Goal: Task Accomplishment & Management: Manage account settings

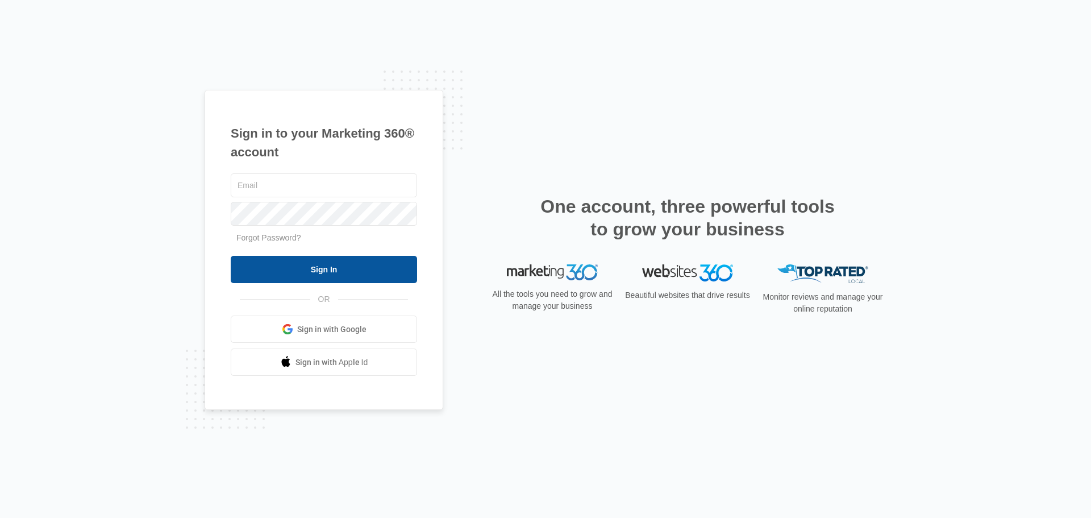
type input "[PERSON_NAME][EMAIL_ADDRESS][PERSON_NAME][DOMAIN_NAME]"
click at [319, 271] on input "Sign In" at bounding box center [324, 269] width 186 height 27
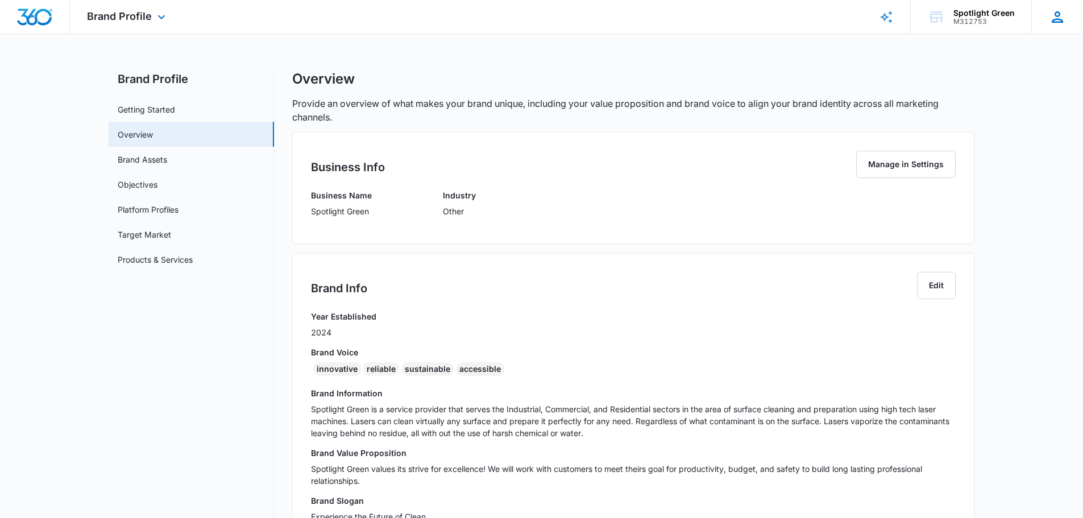
click at [1058, 15] on icon at bounding box center [1057, 17] width 17 height 17
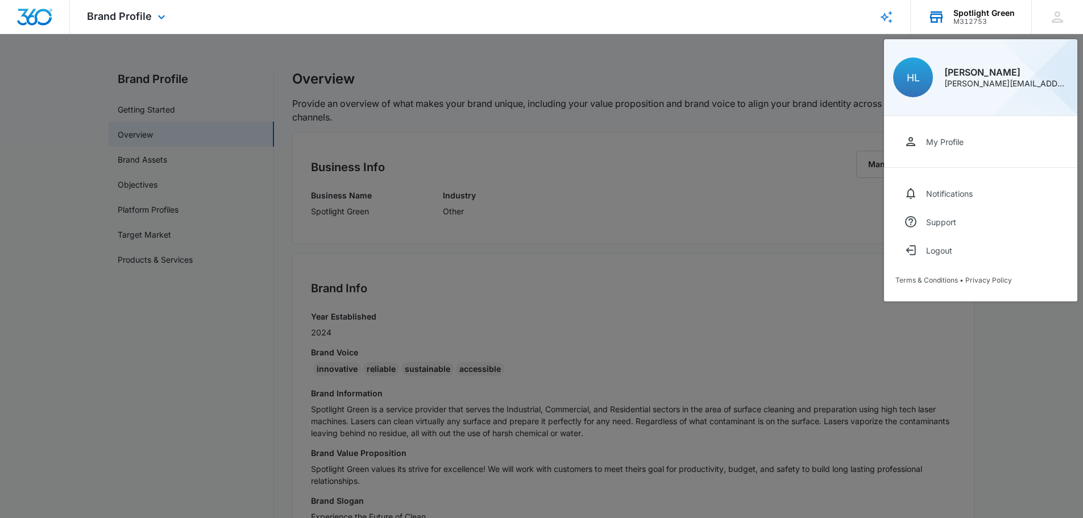
click at [975, 12] on div "Spotlight Green" at bounding box center [983, 13] width 61 height 9
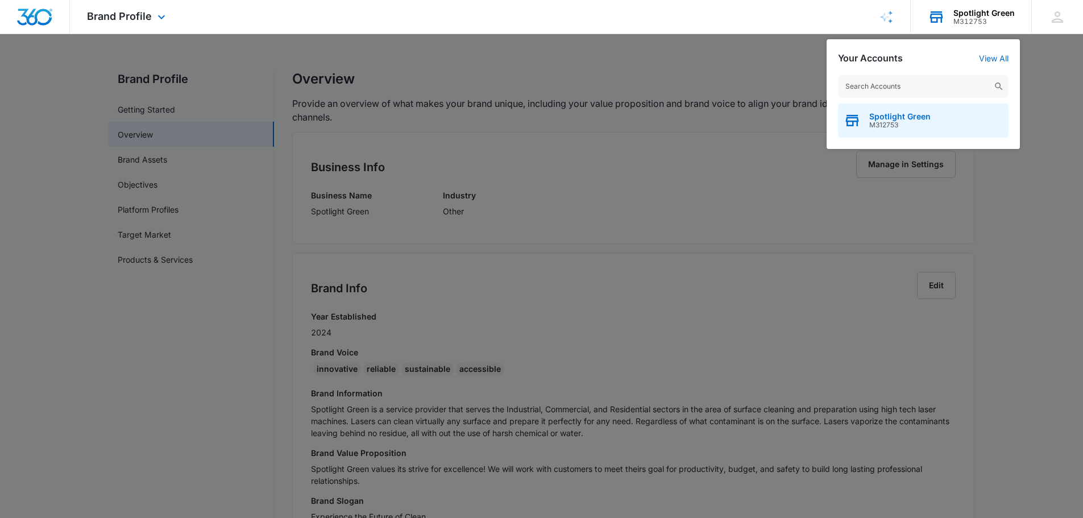
click at [897, 117] on span "Spotlight Green" at bounding box center [899, 116] width 61 height 9
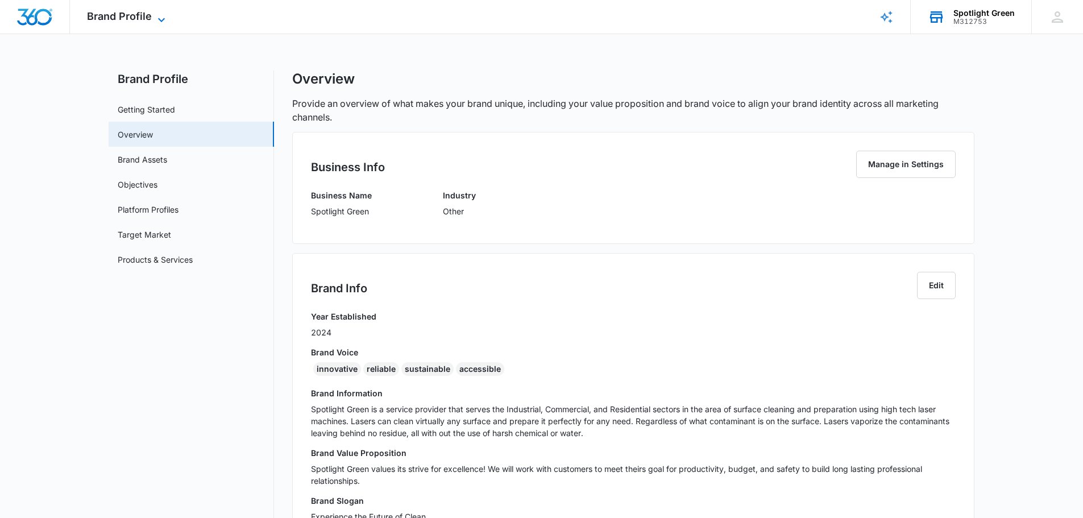
click at [164, 15] on icon at bounding box center [162, 20] width 14 height 14
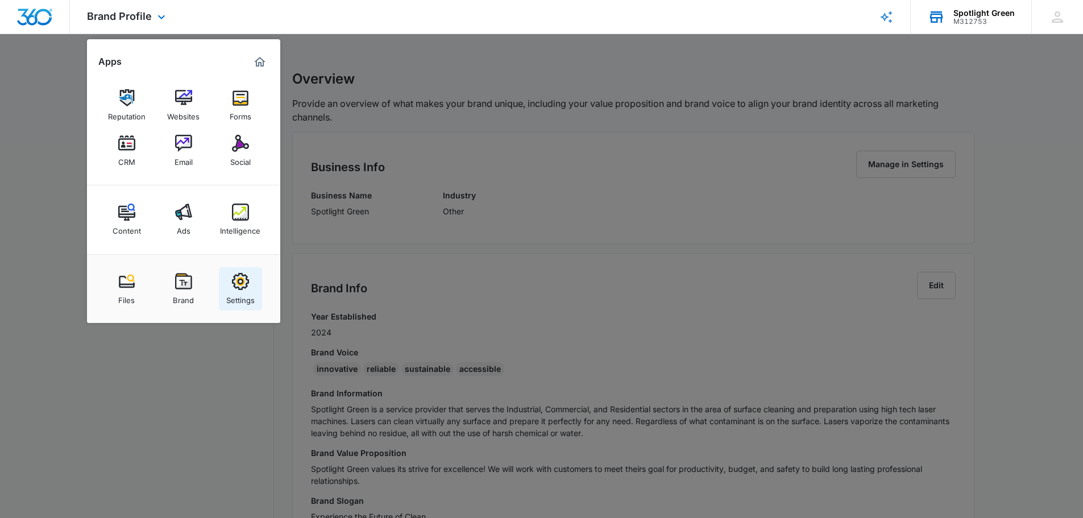
click at [243, 280] on img at bounding box center [240, 281] width 17 height 17
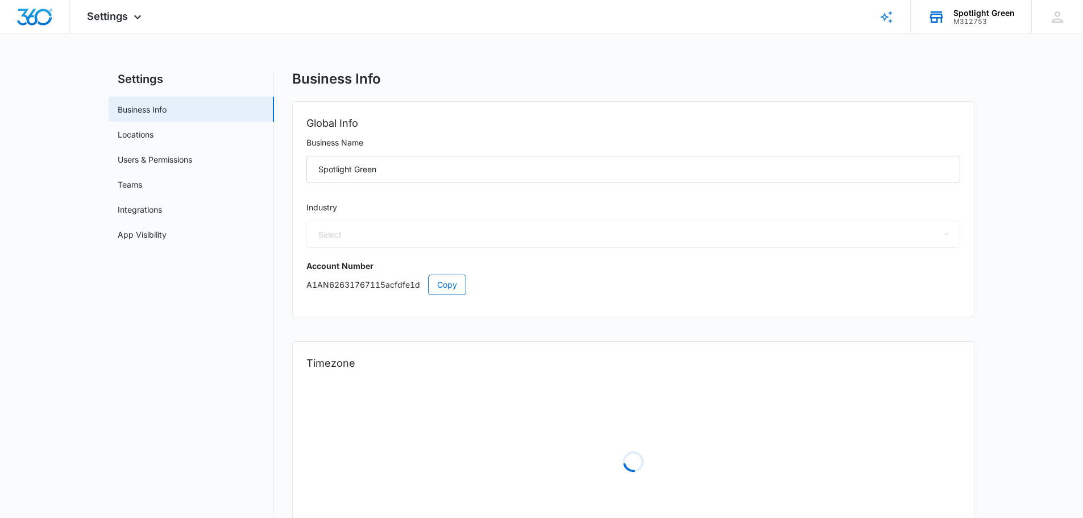
select select "52"
select select "US"
select select "America/[GEOGRAPHIC_DATA]"
click at [139, 17] on icon at bounding box center [138, 20] width 14 height 14
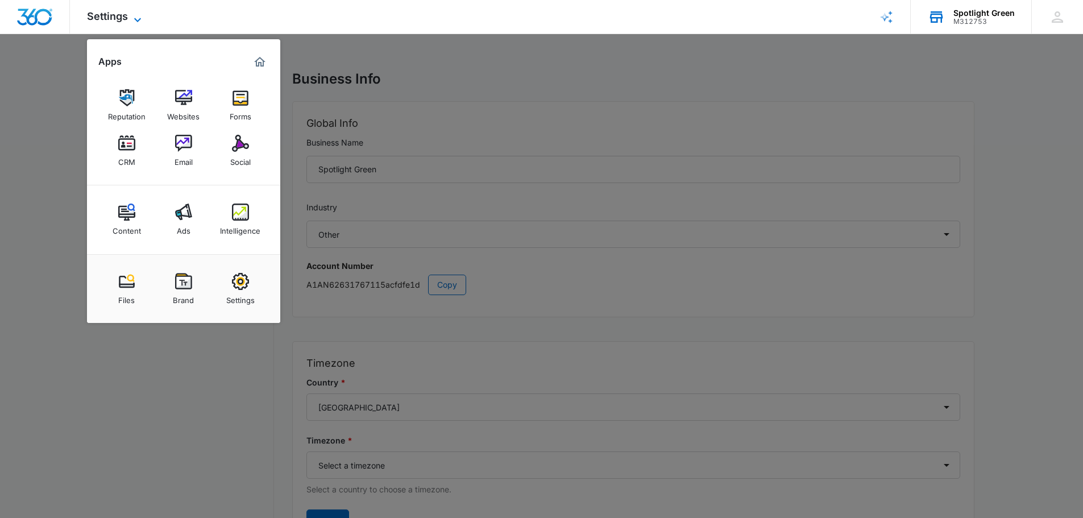
click at [136, 15] on icon at bounding box center [138, 20] width 14 height 14
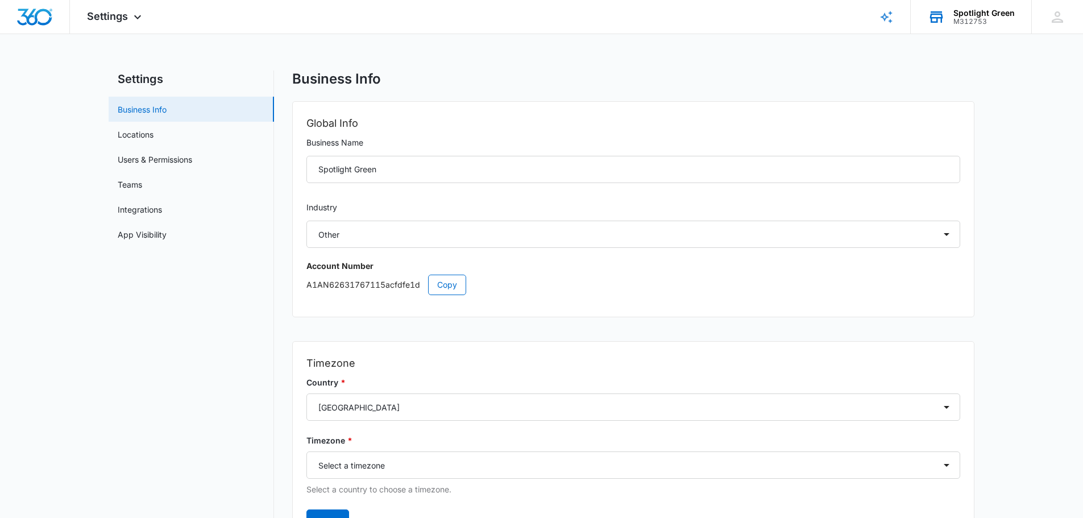
click at [151, 107] on link "Business Info" at bounding box center [142, 109] width 49 height 12
click at [136, 17] on icon at bounding box center [138, 20] width 14 height 14
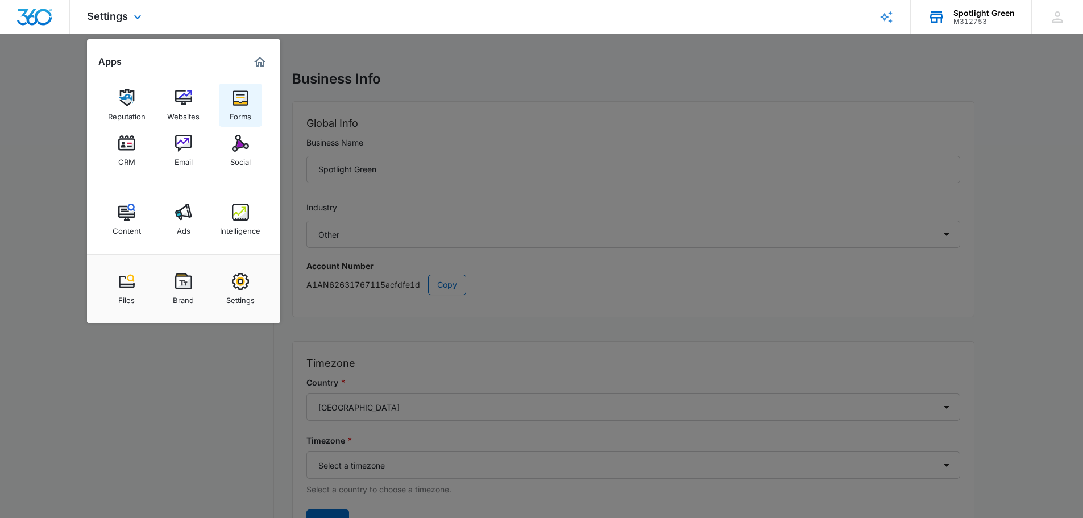
click at [243, 101] on img at bounding box center [240, 97] width 17 height 17
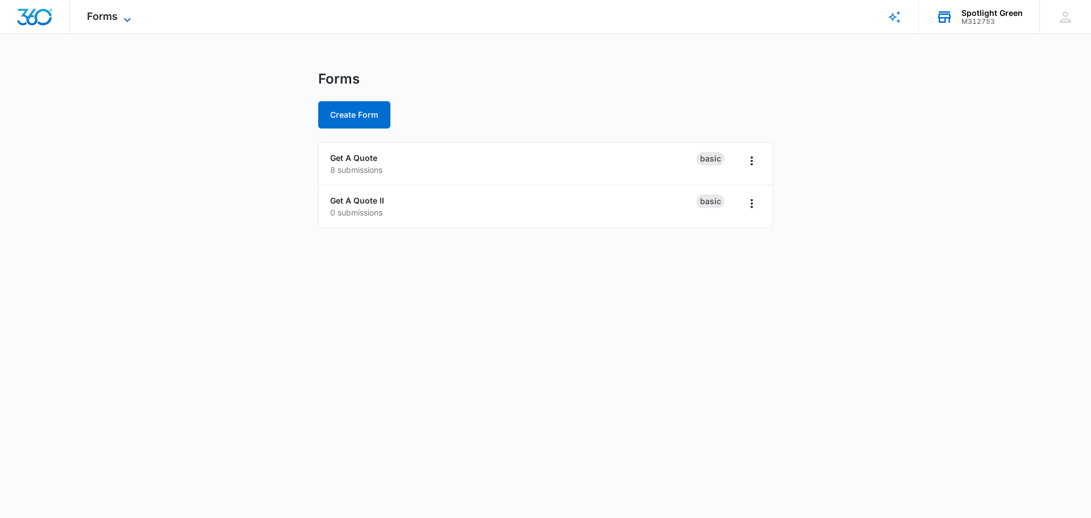
click at [123, 18] on icon at bounding box center [127, 20] width 14 height 14
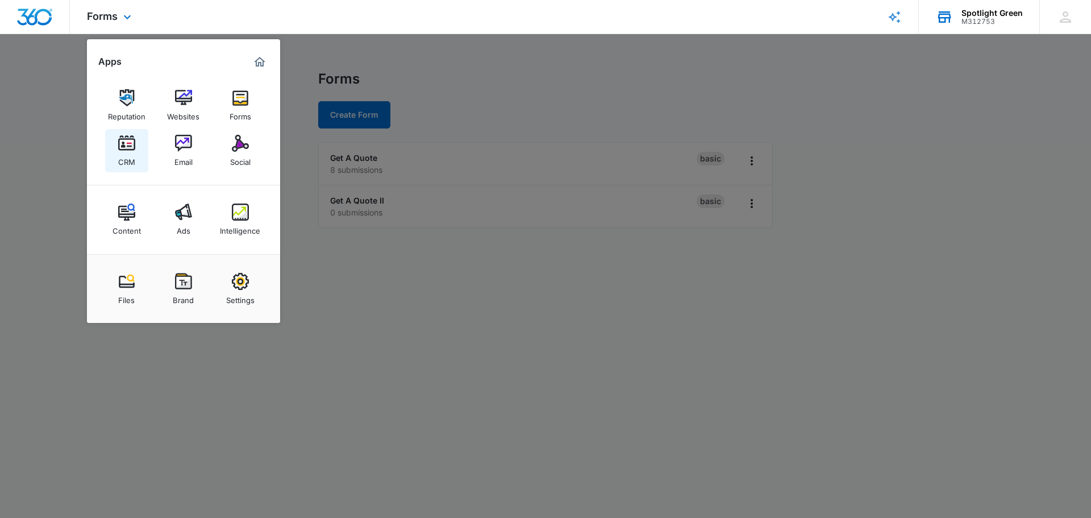
click at [124, 145] on img at bounding box center [126, 143] width 17 height 17
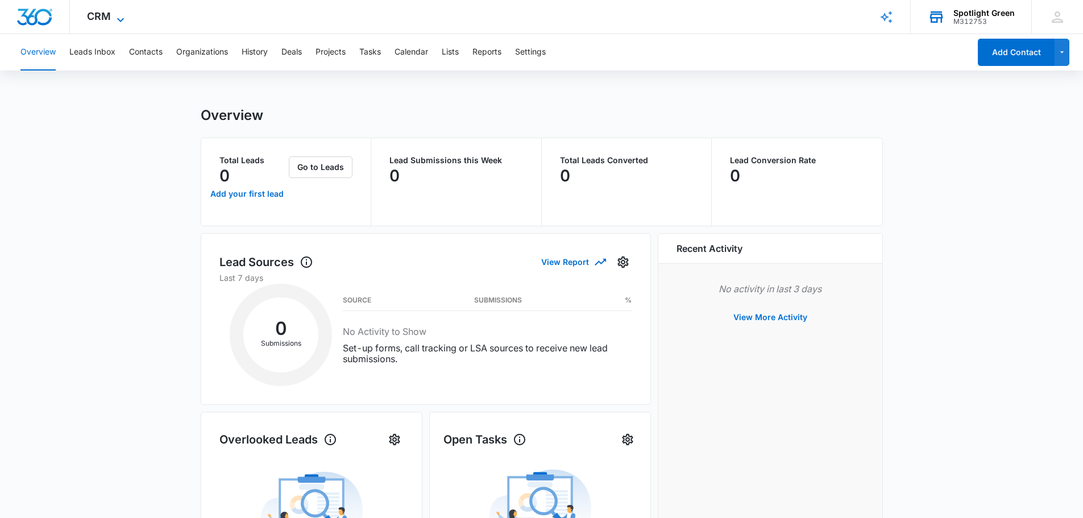
click at [123, 16] on icon at bounding box center [121, 20] width 14 height 14
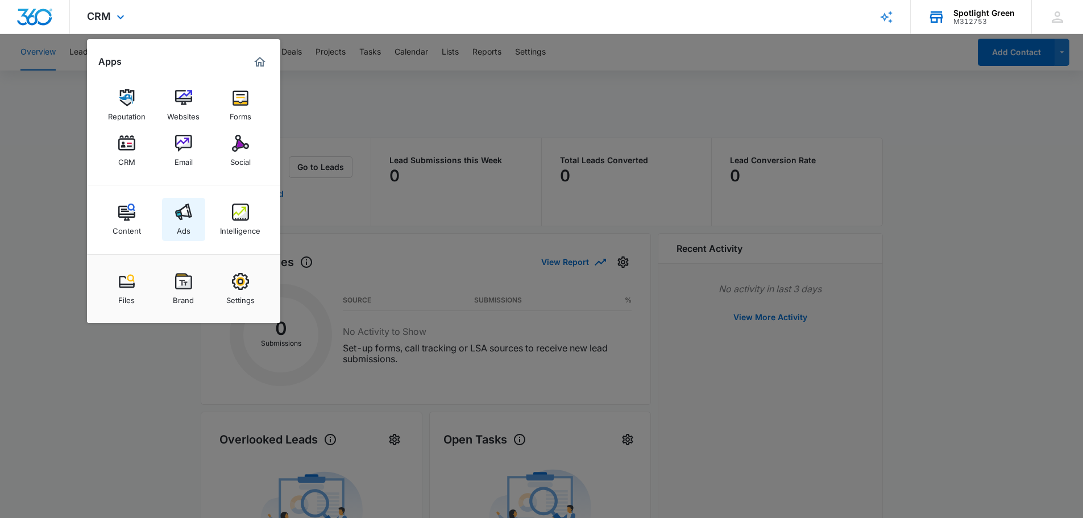
click at [190, 213] on img at bounding box center [183, 211] width 17 height 17
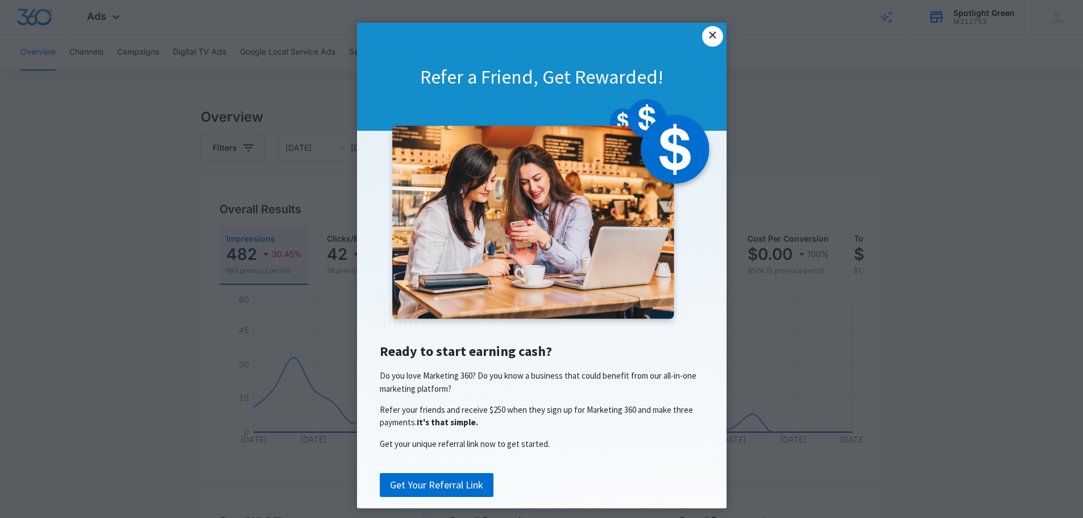
click at [709, 35] on link "×" at bounding box center [712, 36] width 20 height 20
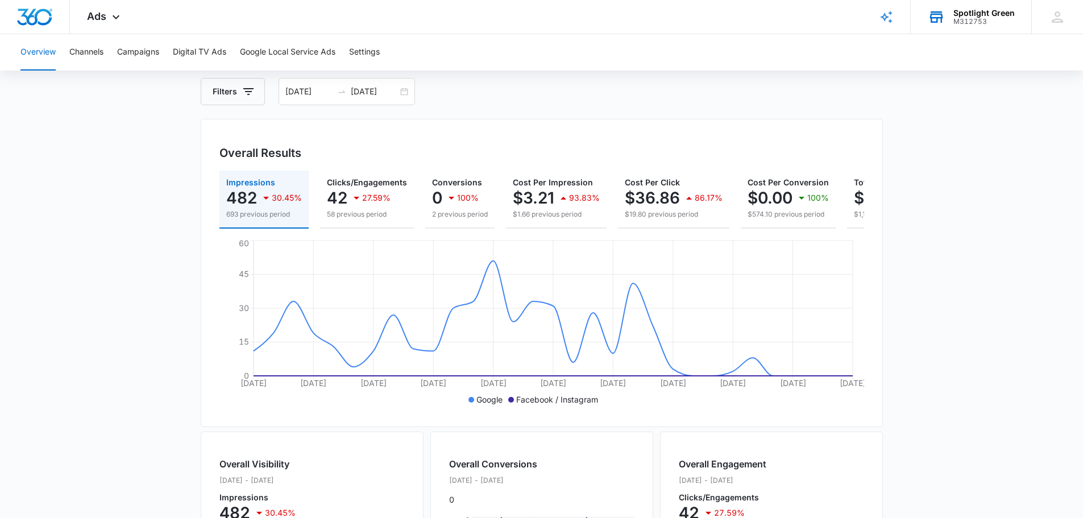
scroll to position [57, 0]
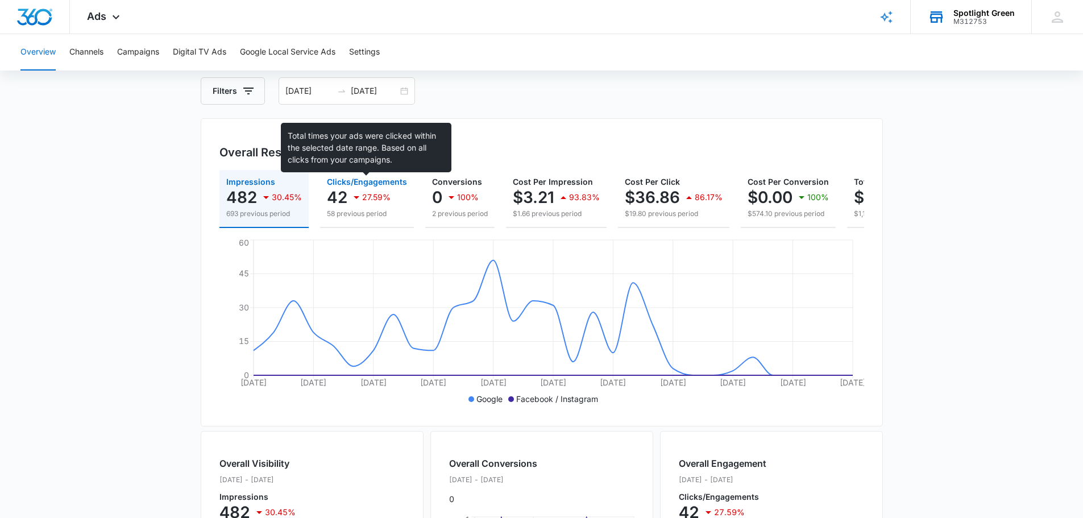
click at [386, 180] on span "Clicks/Engagements" at bounding box center [367, 182] width 80 height 10
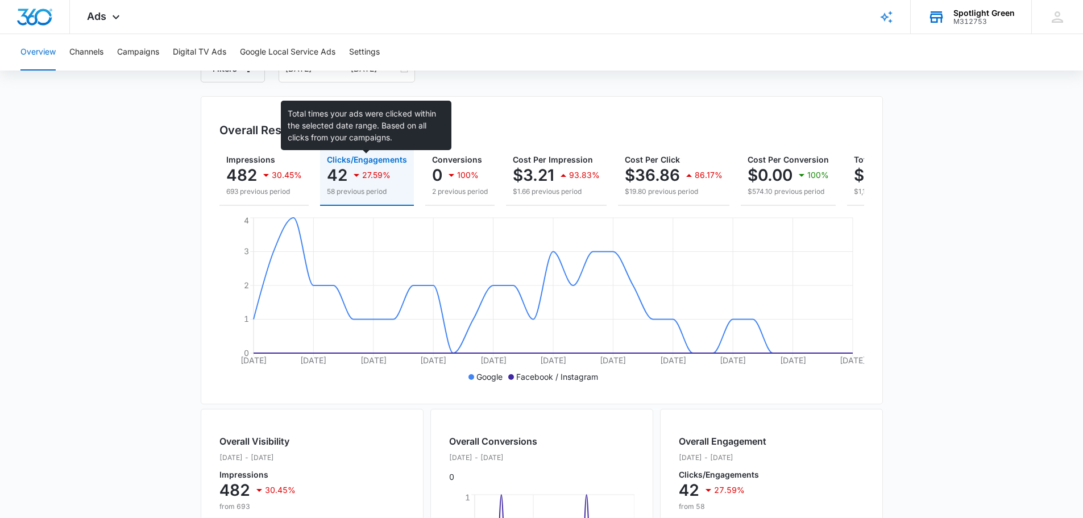
scroll to position [0, 0]
